Goal: Task Accomplishment & Management: Manage account settings

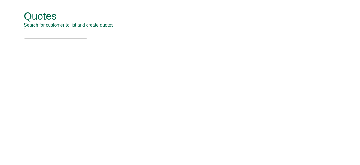
click at [45, 37] on input "text" at bounding box center [56, 33] width 64 height 10
type input "F"
type input "c"
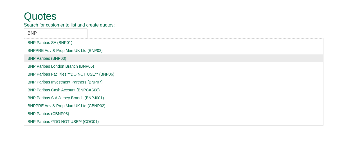
type input "BNP"
click at [48, 57] on div "BNP Paribas (BNP03)" at bounding box center [174, 58] width 292 height 6
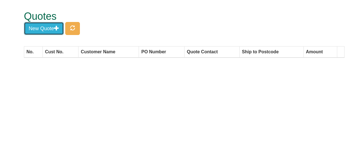
click at [43, 33] on button "New Quote" at bounding box center [44, 28] width 40 height 13
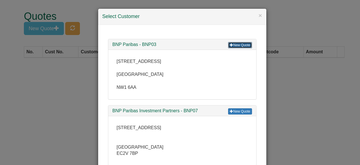
click at [230, 46] on span at bounding box center [231, 44] width 3 height 3
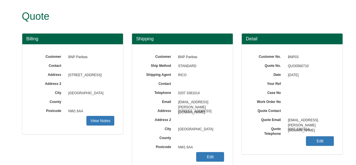
click at [316, 133] on span "0207 3381014" at bounding box center [309, 129] width 49 height 9
click at [316, 139] on link "Edit" at bounding box center [320, 141] width 28 height 10
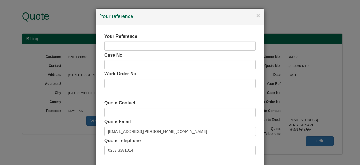
click at [125, 40] on div "Your Reference" at bounding box center [179, 41] width 151 height 17
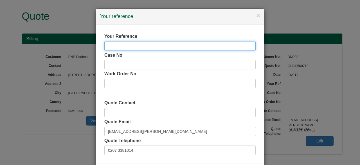
click at [125, 41] on input "text" at bounding box center [179, 46] width 151 height 10
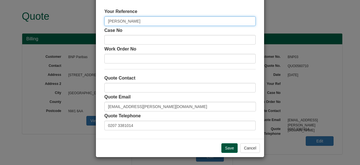
type input "Fiona Faherty"
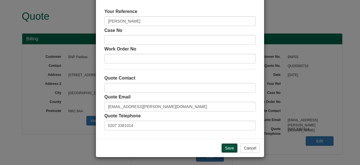
click at [225, 144] on input "Save" at bounding box center [229, 148] width 16 height 10
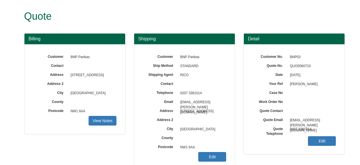
scroll to position [43, 0]
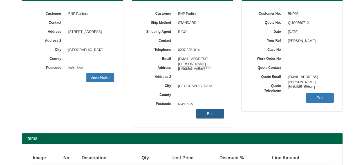
click at [205, 112] on link "Edit" at bounding box center [210, 114] width 28 height 10
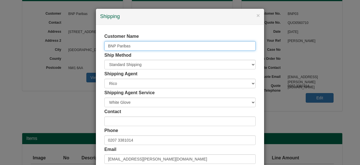
click at [148, 46] on input "BNP Paribas" at bounding box center [179, 46] width 151 height 10
drag, startPoint x: 148, startPoint y: 46, endPoint x: 26, endPoint y: 44, distance: 122.1
click at [26, 44] on div "× Shipping Customer Name BNP Paribas Ship Method Free of Charge £5 Flat Rate £7…" at bounding box center [180, 82] width 360 height 165
select select "GB"
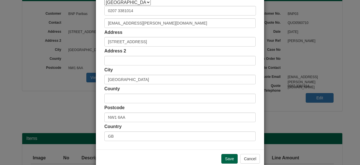
scroll to position [146, 0]
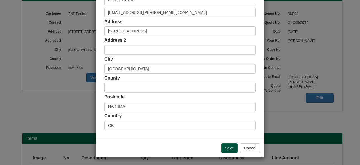
type input "Fiona Faherty"
click at [226, 147] on input "Save" at bounding box center [229, 148] width 16 height 10
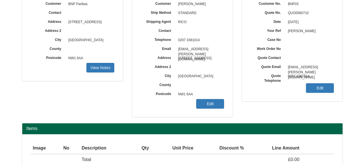
scroll to position [87, 0]
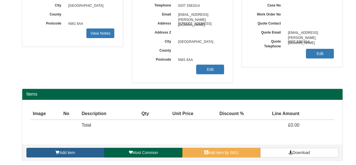
click at [87, 147] on link "Add item" at bounding box center [65, 152] width 78 height 10
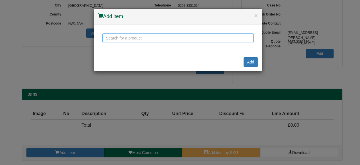
click at [153, 38] on input "text" at bounding box center [177, 38] width 151 height 10
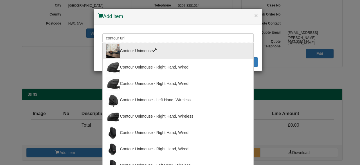
click at [152, 46] on div "Contour Unimouse" at bounding box center [178, 51] width 144 height 14
type input "Contour Unimouse"
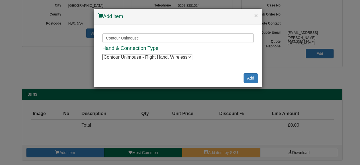
click at [174, 60] on div "Contour Unimouse Contour Unimouse Contour Unimouse - Right Hand, Wired Contour …" at bounding box center [178, 47] width 168 height 44
click at [248, 75] on button "Add" at bounding box center [251, 78] width 14 height 10
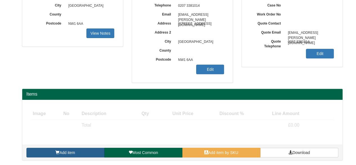
click at [66, 150] on span "Add item" at bounding box center [66, 152] width 15 height 5
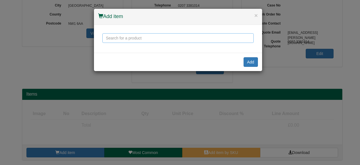
click at [137, 37] on input "text" at bounding box center [177, 38] width 151 height 10
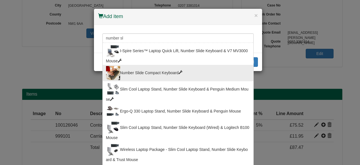
click at [149, 66] on div "Number Slide Compact Keyboard" at bounding box center [178, 73] width 144 height 14
type input "Number Slide Compact Keyboard"
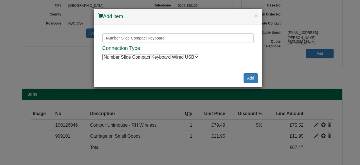
click at [176, 58] on select "Number Slide Compact Keyboard Wired USB Number Slide Compact Keyboard Wired USB…" at bounding box center [150, 57] width 97 height 6
select select "9820011"
click at [102, 54] on select "Number Slide Compact Keyboard Wired USB Number Slide Compact Keyboard Wired USB…" at bounding box center [150, 57] width 97 height 6
click at [253, 78] on button "Add" at bounding box center [251, 78] width 14 height 10
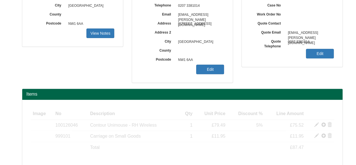
scroll to position [109, 0]
